Goal: Information Seeking & Learning: Learn about a topic

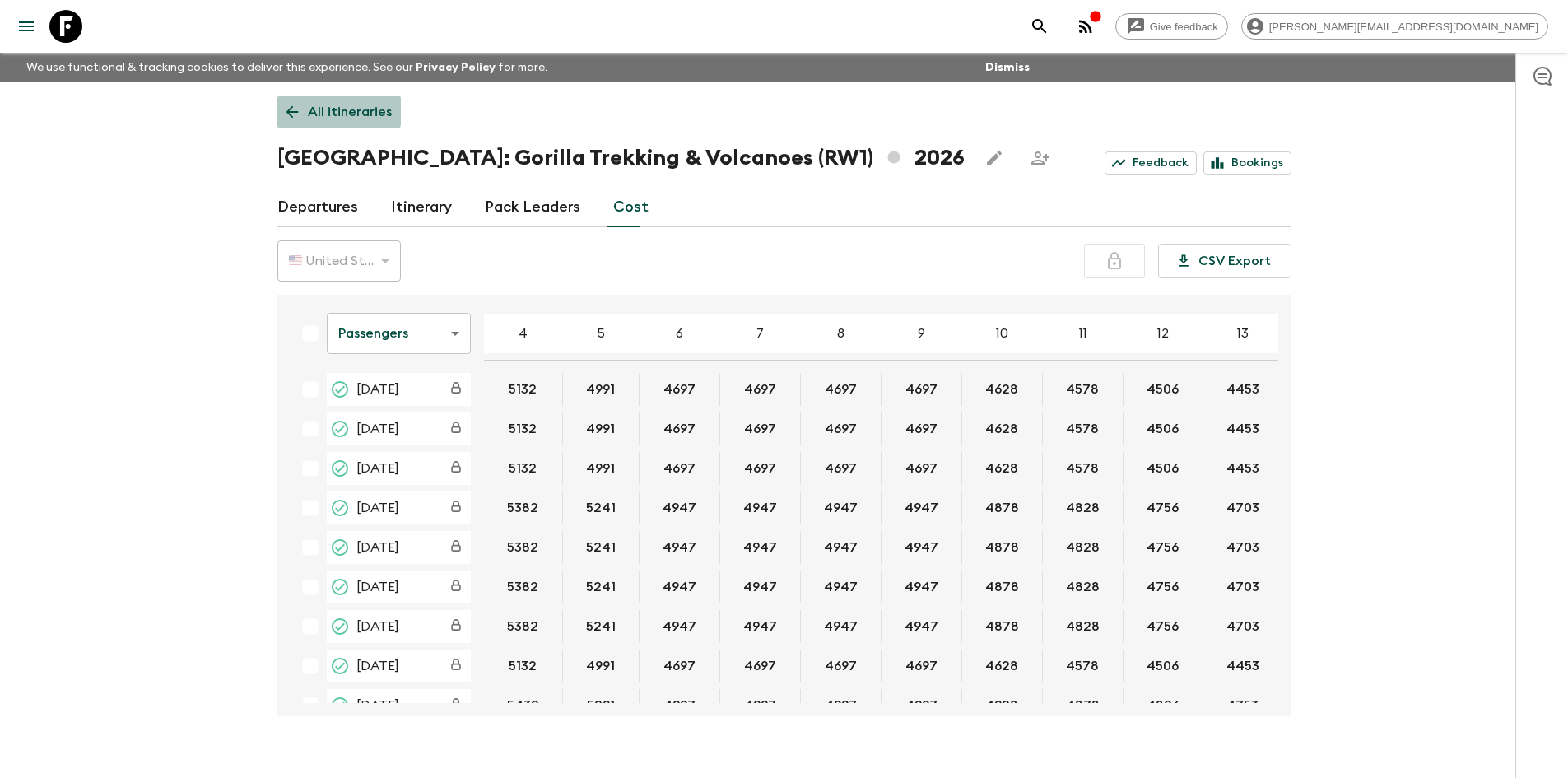
click at [290, 105] on icon at bounding box center [292, 112] width 18 height 18
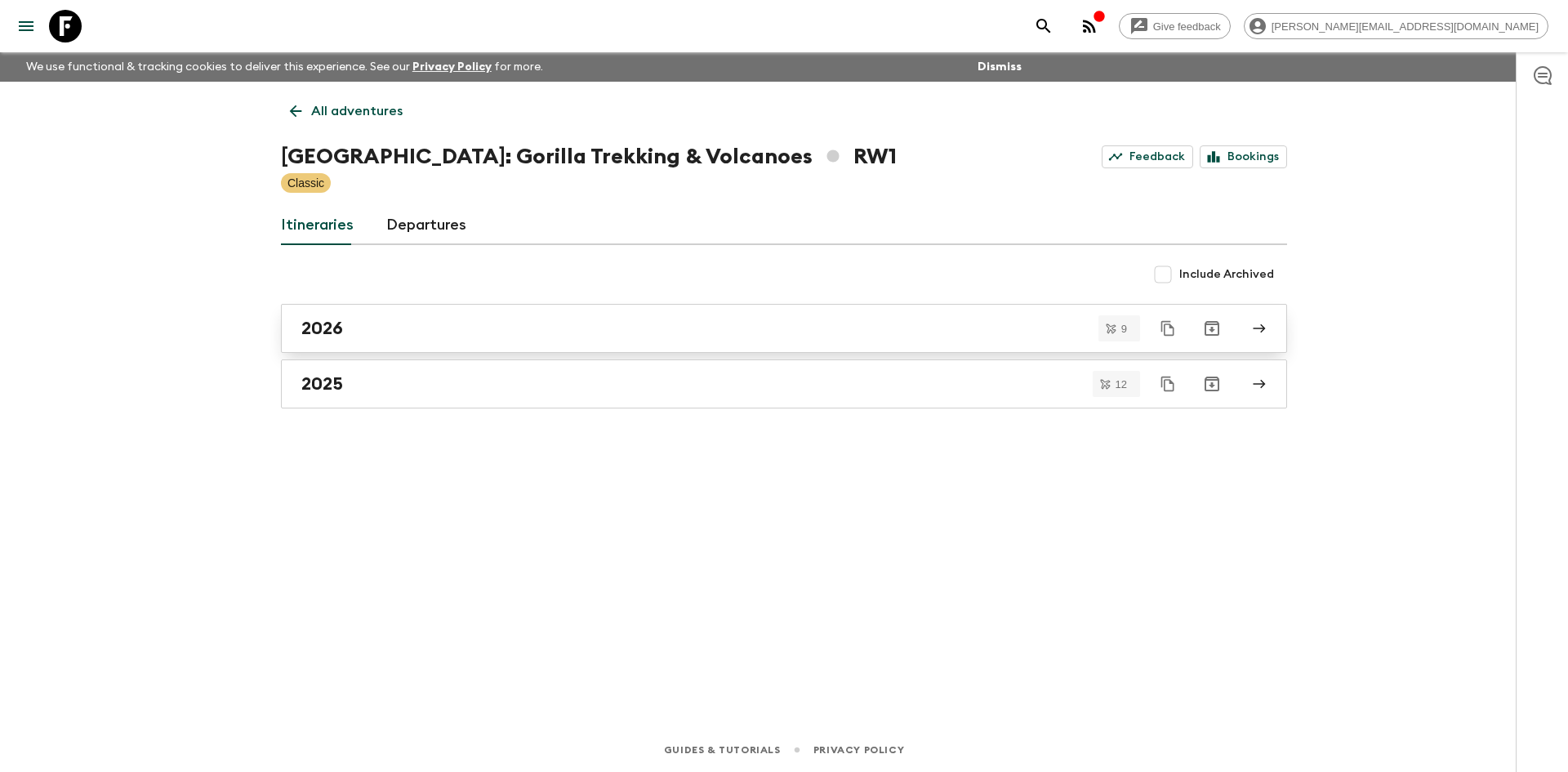
click at [377, 326] on div "2026" at bounding box center [769, 327] width 934 height 21
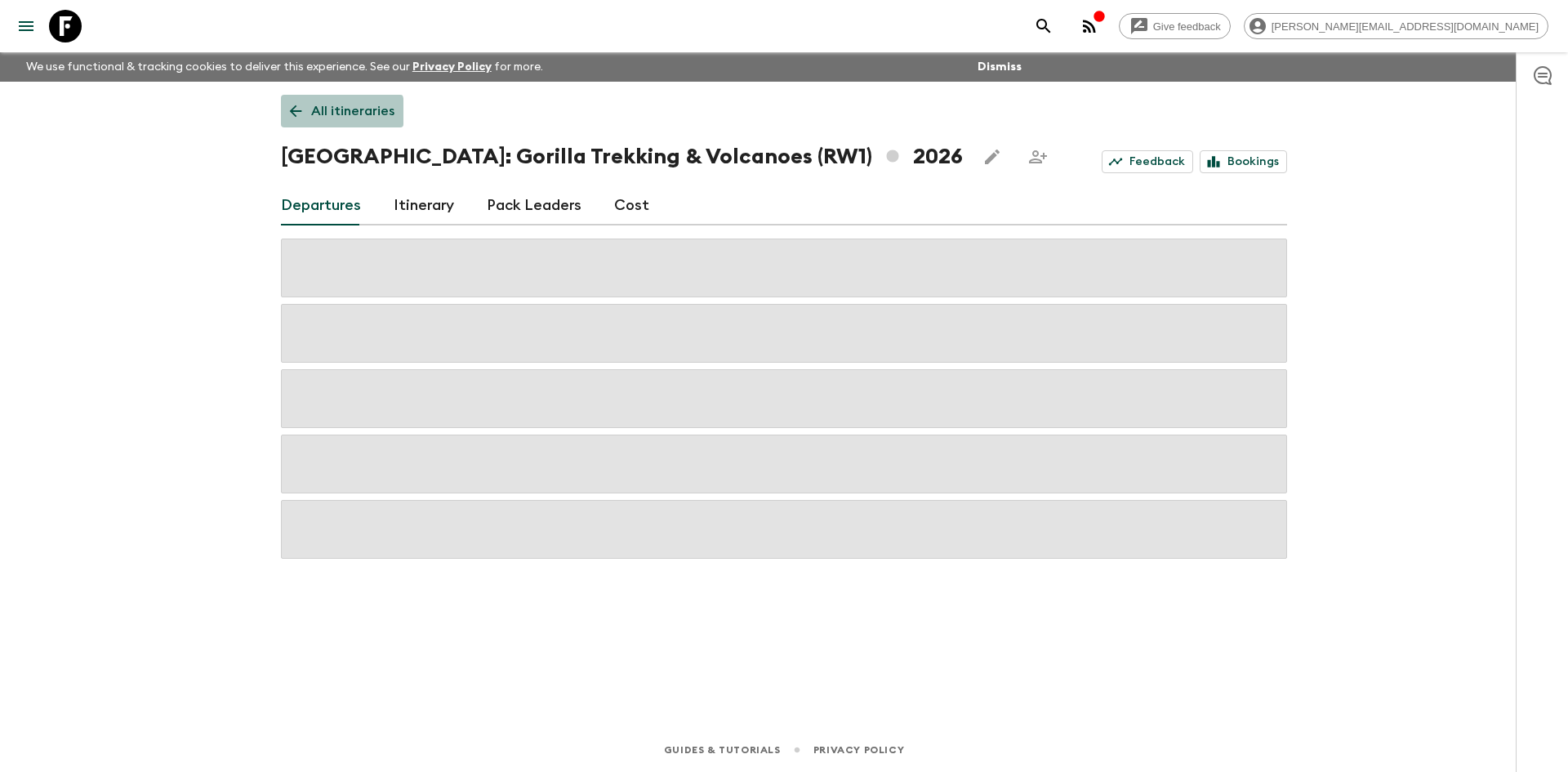
click at [290, 113] on icon at bounding box center [296, 111] width 18 height 18
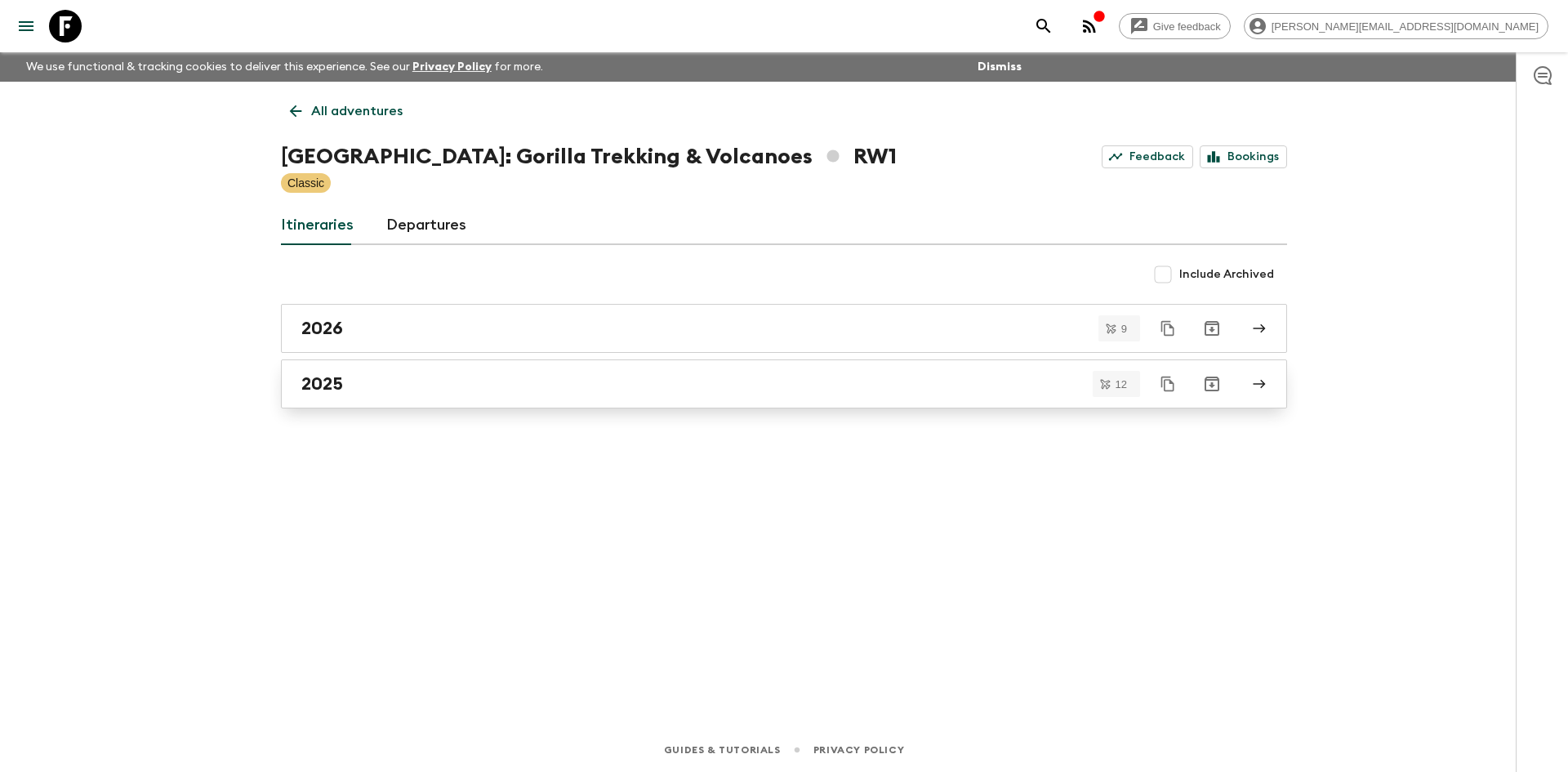
click at [353, 394] on div "2025" at bounding box center [769, 383] width 934 height 21
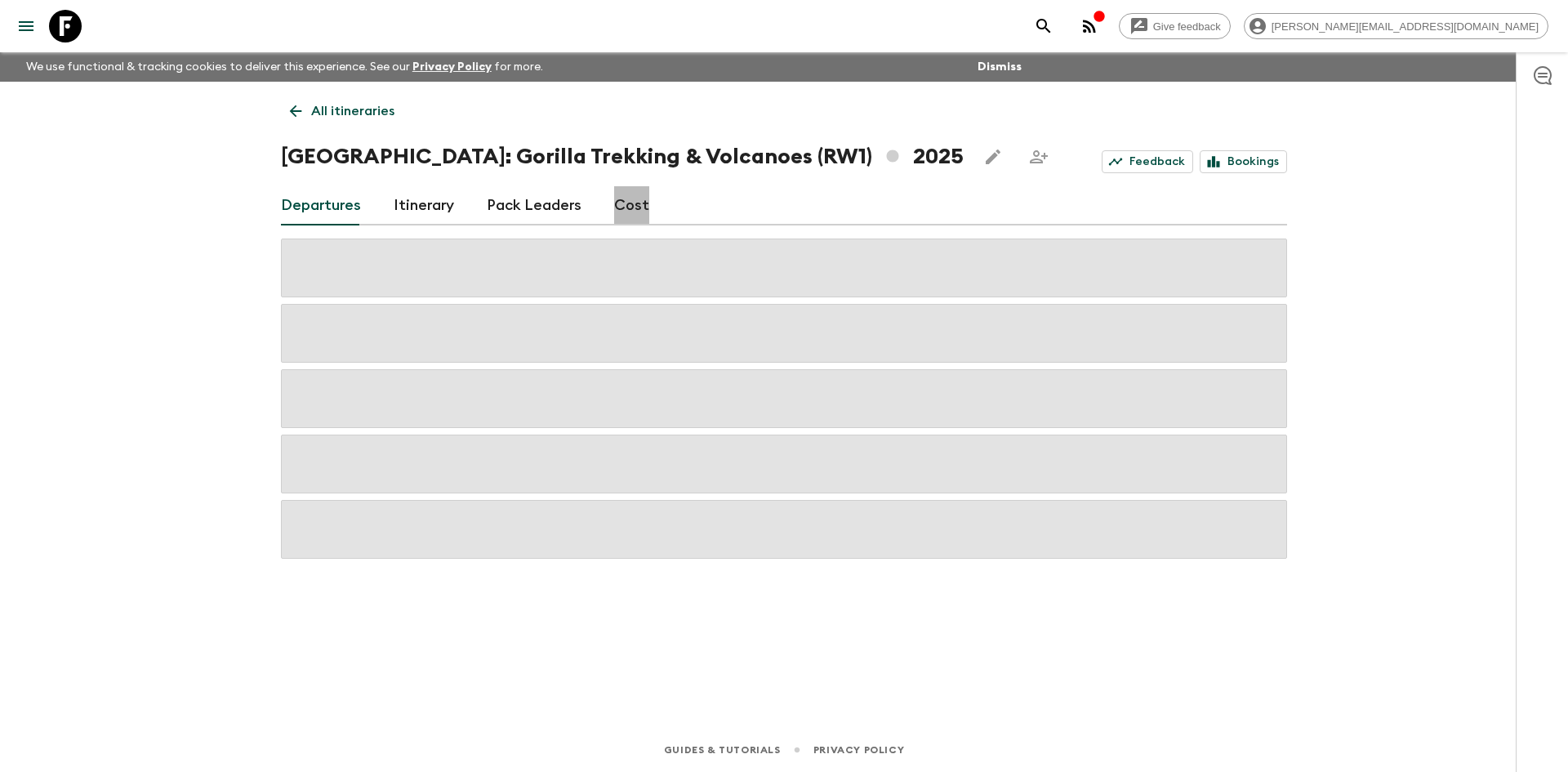
click at [626, 200] on link "Cost" at bounding box center [631, 206] width 35 height 40
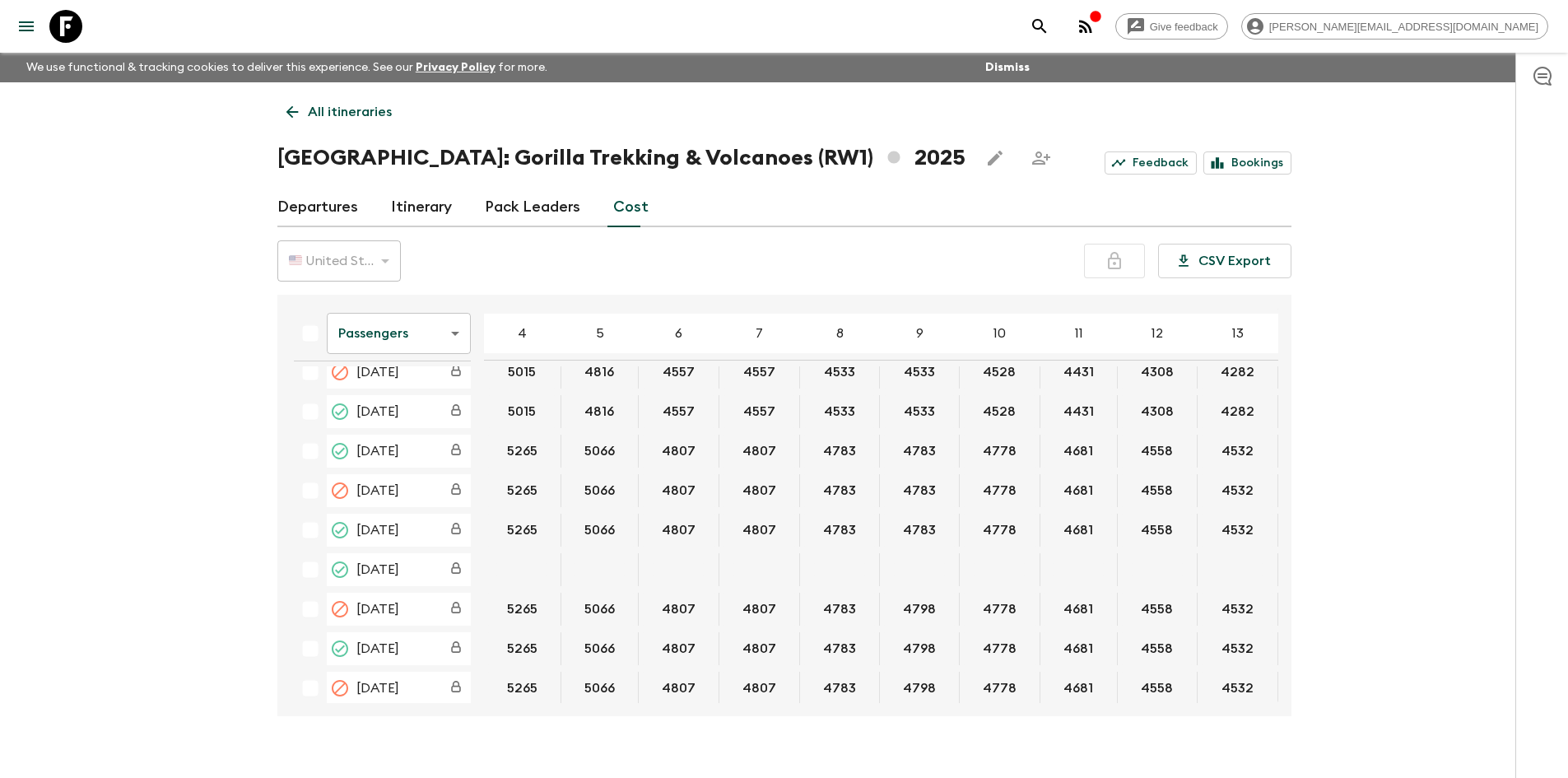
scroll to position [165, 0]
